Goal: Transaction & Acquisition: Purchase product/service

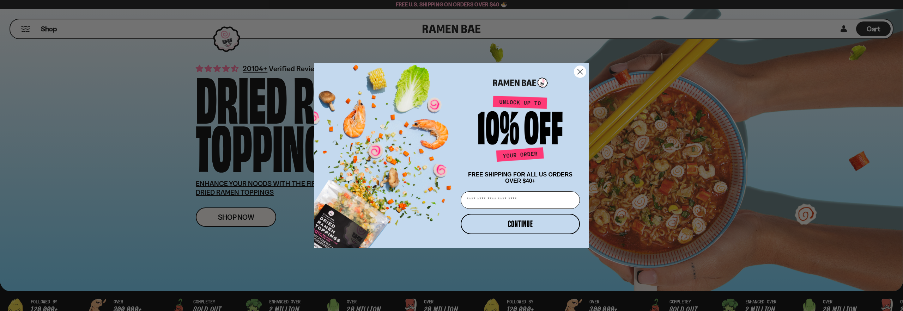
click at [578, 71] on circle "Close dialog" at bounding box center [580, 72] width 12 height 12
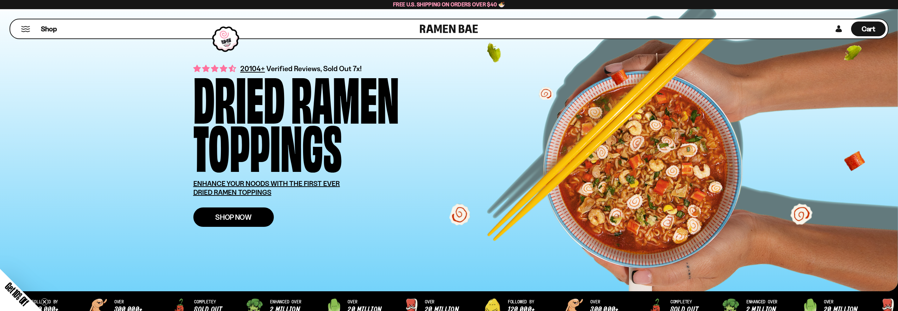
click at [251, 220] on span "Shop Now" at bounding box center [233, 217] width 36 height 7
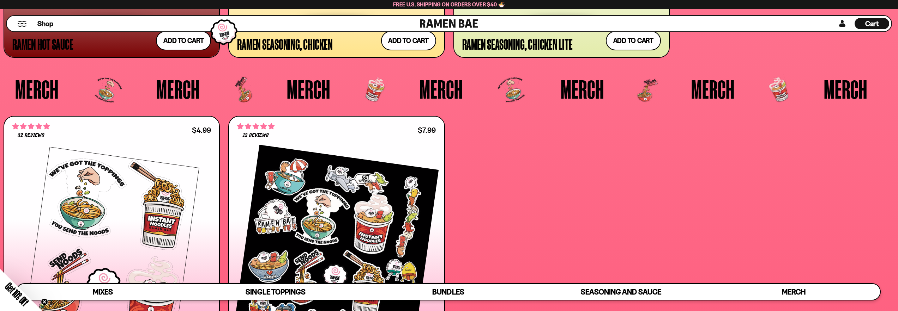
scroll to position [2880, 0]
